Goal: Obtain resource: Download file/media

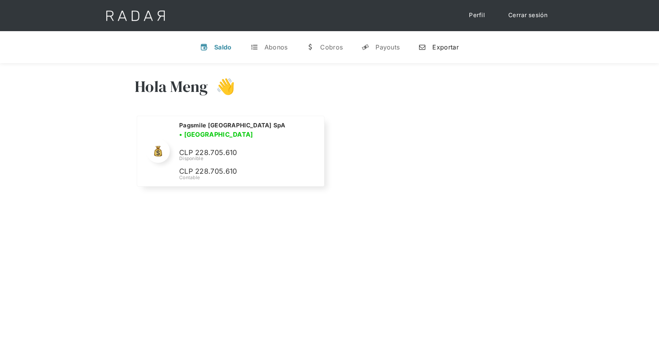
click at [459, 45] on link "n Exportar" at bounding box center [438, 47] width 53 height 20
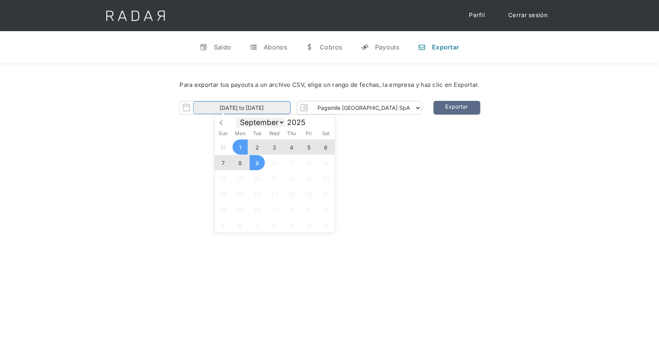
drag, startPoint x: 265, startPoint y: 109, endPoint x: 263, endPoint y: 119, distance: 9.6
click at [265, 109] on input "[DATE] to [DATE]" at bounding box center [241, 107] width 97 height 13
click at [222, 126] on span at bounding box center [221, 121] width 13 height 13
select select "7"
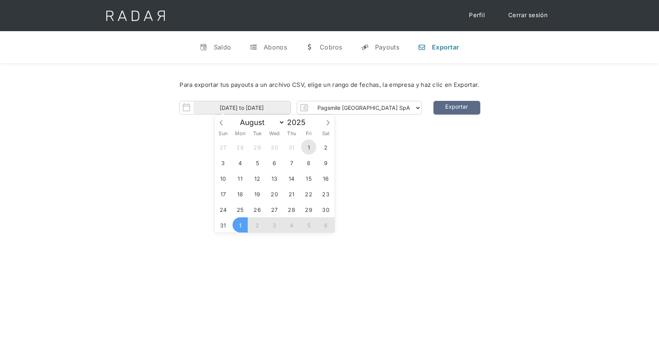
click at [308, 145] on span "1" at bounding box center [308, 147] width 15 height 15
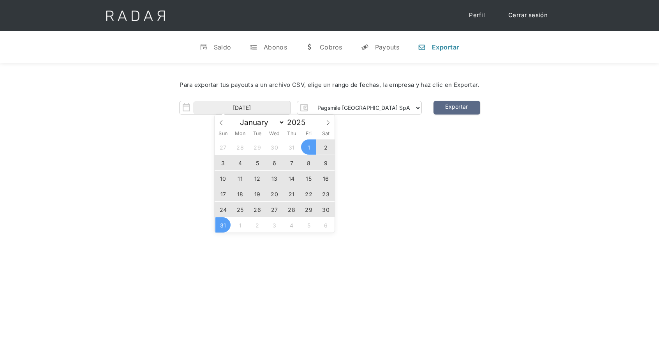
drag, startPoint x: 221, startPoint y: 225, endPoint x: 263, endPoint y: 220, distance: 42.0
click at [221, 225] on span "31" at bounding box center [222, 224] width 15 height 15
type input "[DATE] to [DATE]"
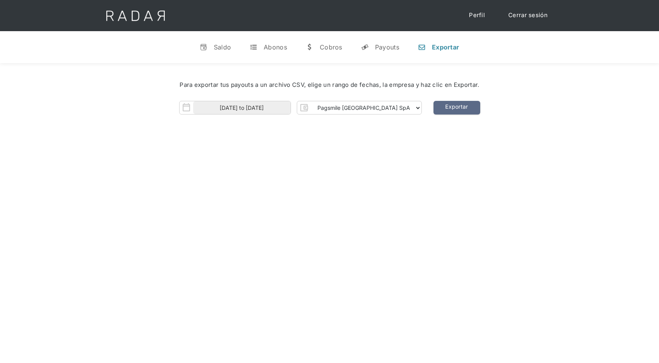
click at [434, 193] on div "Hola Meng 👋 Cargando tus cuentas... Nombre de la empresa • [GEOGRAPHIC_DATA] • …" at bounding box center [329, 244] width 659 height 363
click at [440, 107] on link "Exportar" at bounding box center [457, 108] width 47 height 14
click at [273, 49] on div "Abonos" at bounding box center [275, 47] width 23 height 8
